Goal: Information Seeking & Learning: Learn about a topic

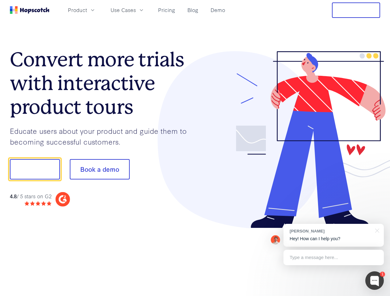
click at [195, 148] on div at bounding box center [287, 140] width 185 height 178
click at [87, 10] on span "Product" at bounding box center [77, 10] width 19 height 8
click at [136, 10] on span "Use Cases" at bounding box center [123, 10] width 25 height 8
click at [356, 10] on button "Free Trial" at bounding box center [356, 9] width 48 height 15
click at [35, 170] on button "Show me!" at bounding box center [35, 169] width 50 height 20
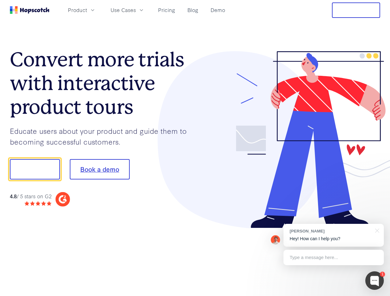
click at [99, 170] on button "Book a demo" at bounding box center [100, 169] width 60 height 20
click at [375, 281] on div at bounding box center [374, 281] width 19 height 19
click at [333, 236] on div "[PERSON_NAME] Hey! How can I help you?" at bounding box center [333, 235] width 100 height 23
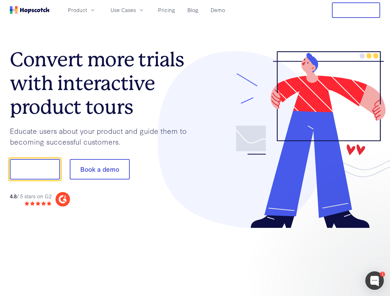
click at [376, 230] on div at bounding box center [326, 210] width 116 height 123
click at [333, 258] on div at bounding box center [326, 210] width 116 height 123
